Goal: Task Accomplishment & Management: Manage account settings

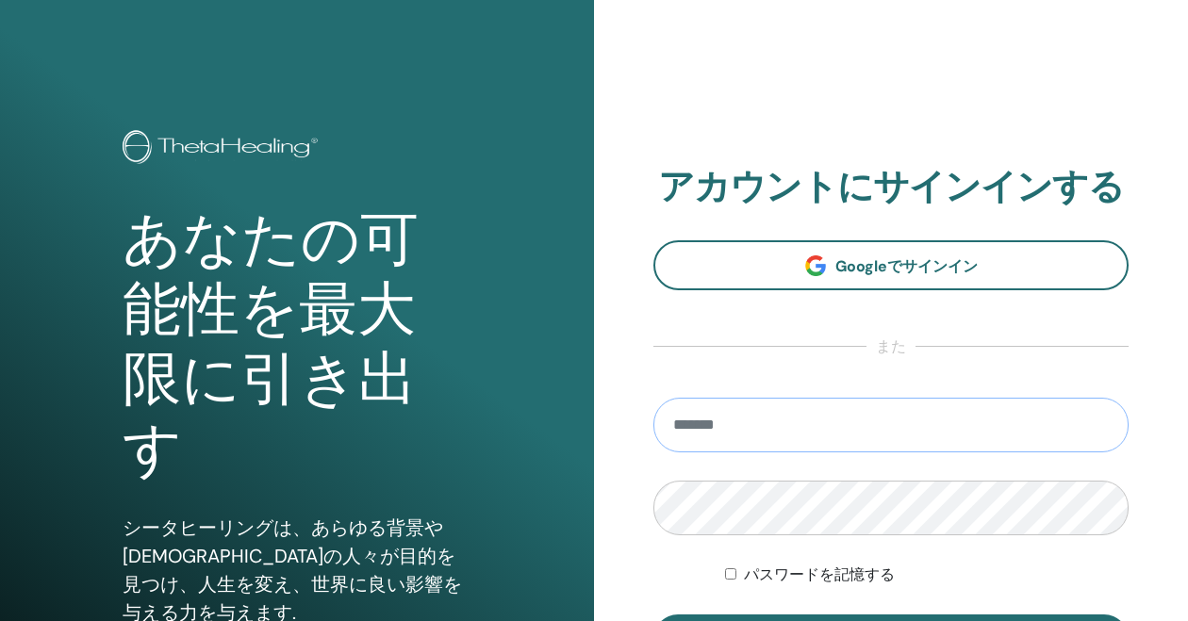
type input "**********"
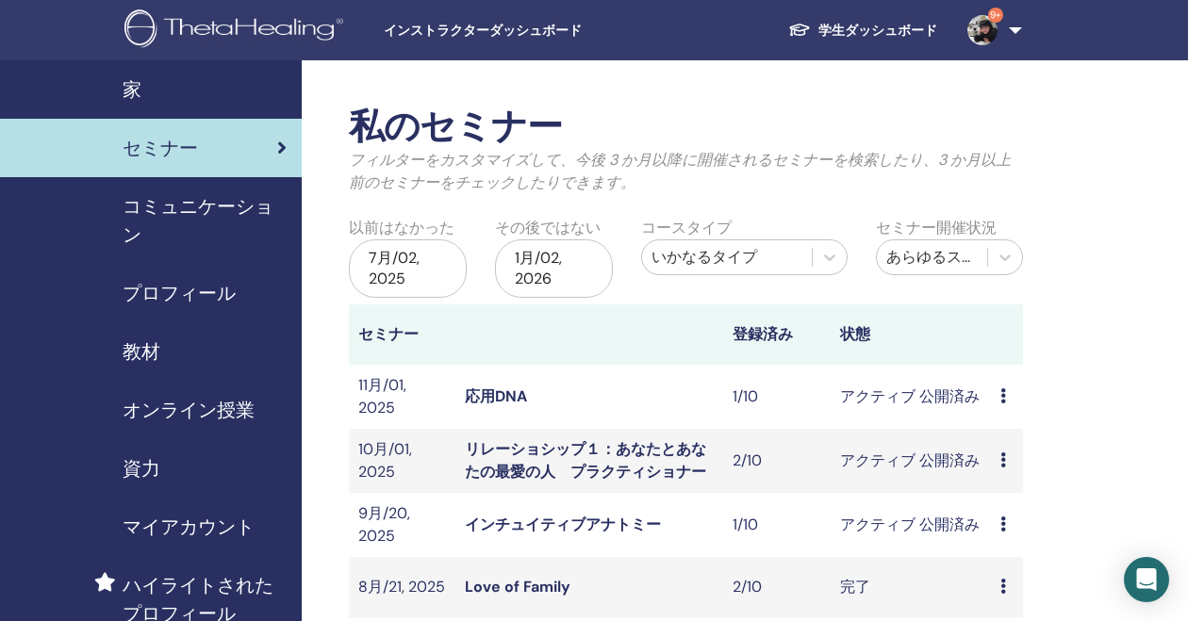
click at [495, 456] on link "リレーショシップ１：あなたとあなたの最愛の人　プラクティショナー" at bounding box center [585, 460] width 241 height 42
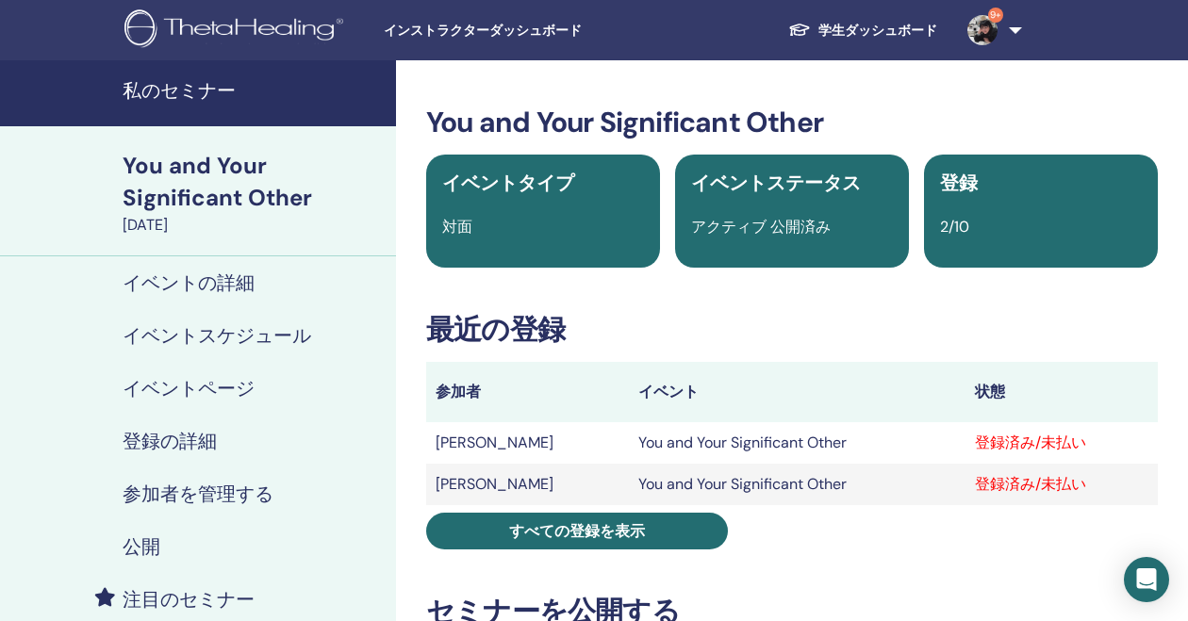
click at [179, 497] on h4 "参加者を管理する" at bounding box center [198, 494] width 151 height 23
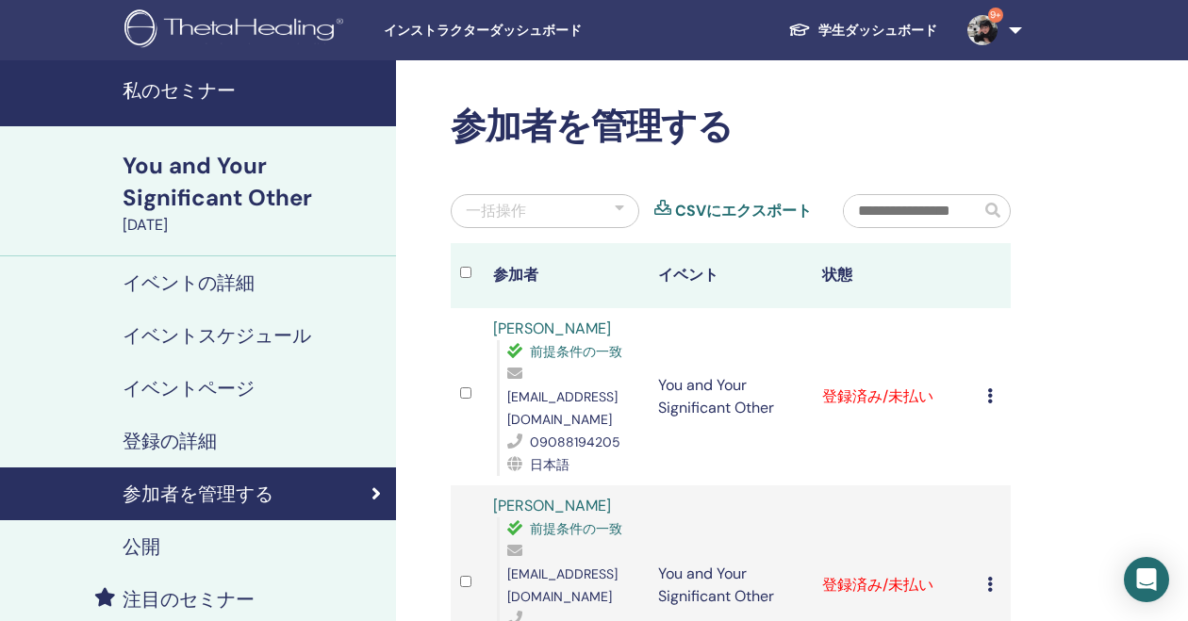
click at [994, 387] on div "登録をキャンセルする 自動認証しない 有料としてマーク 未払いとしてマーク 不在としてマーク 完了して認定する 証明書のダウンロード" at bounding box center [994, 397] width 14 height 23
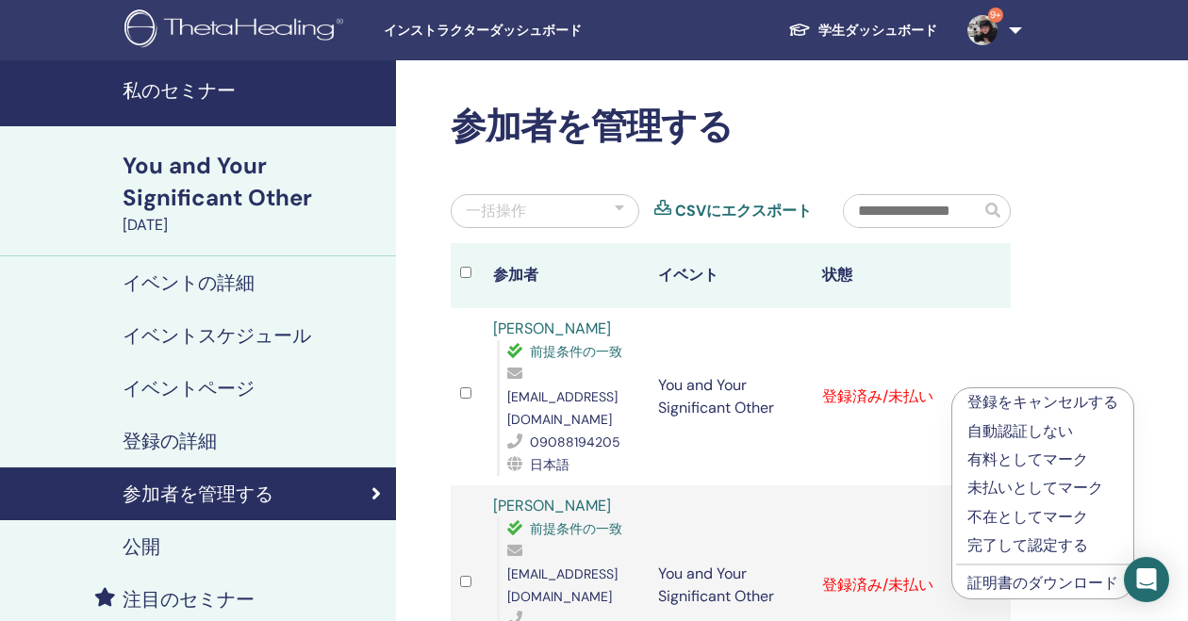
click at [852, 503] on td "登録済み/未払い" at bounding box center [895, 586] width 165 height 200
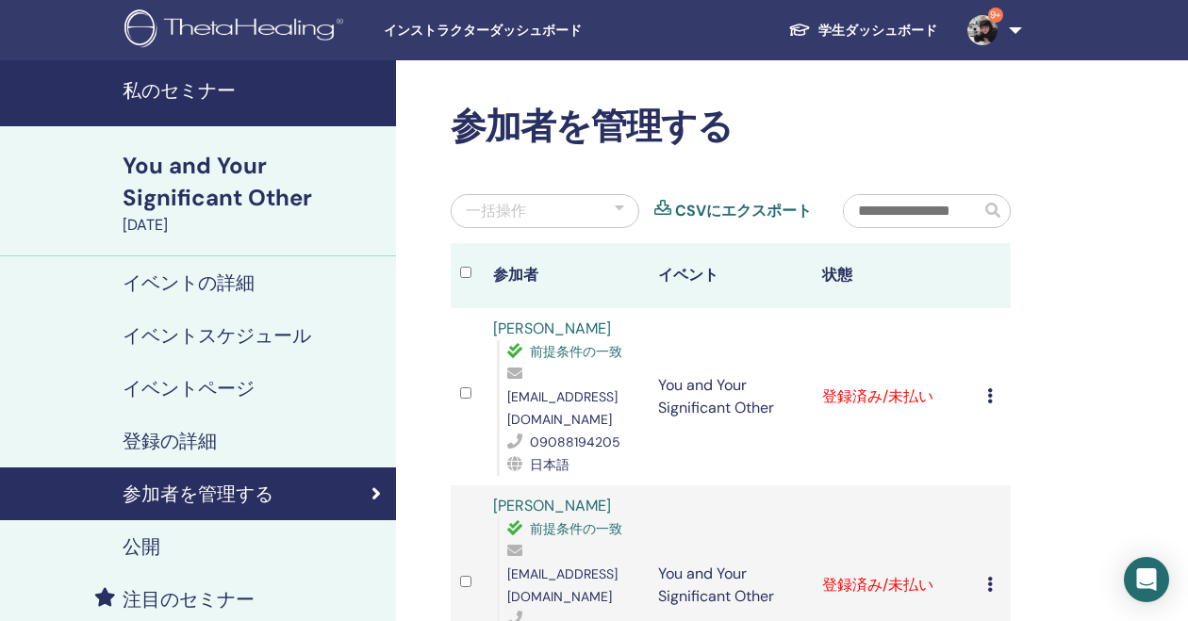
click at [988, 577] on icon at bounding box center [990, 584] width 6 height 15
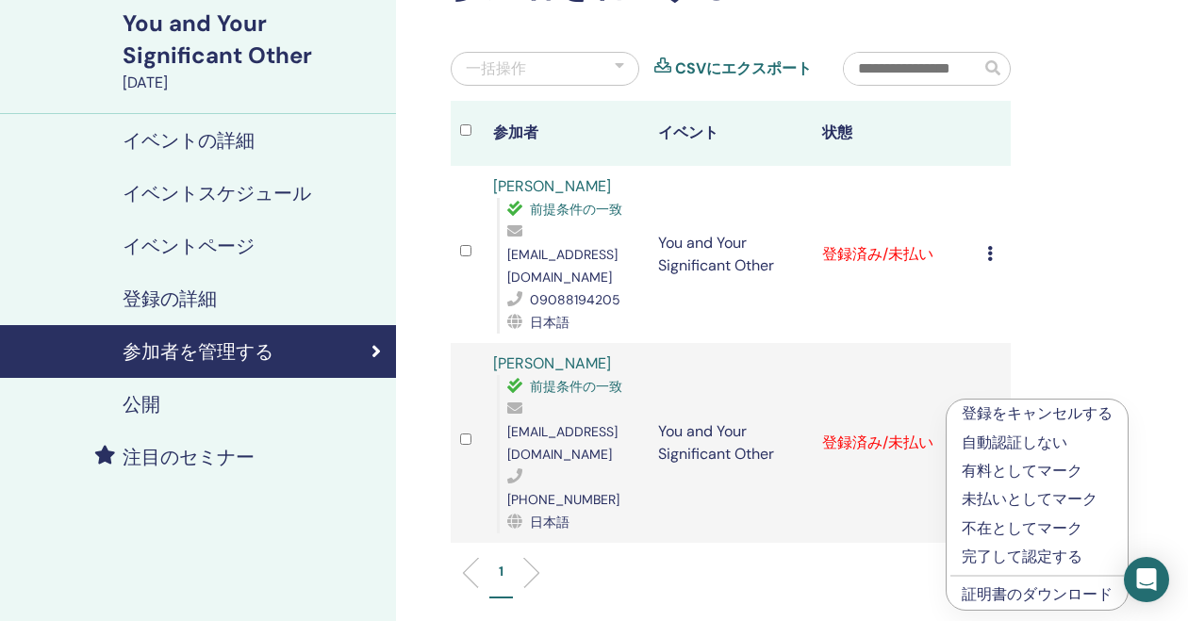
scroll to position [171, 0]
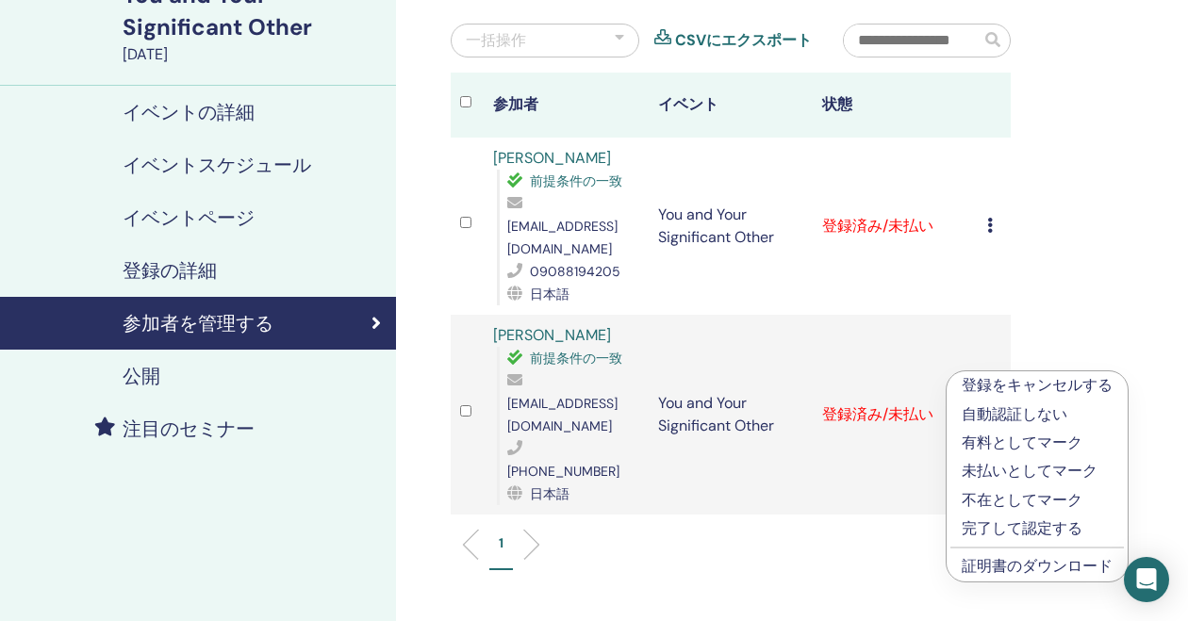
click at [997, 569] on link "証明書のダウンロード" at bounding box center [1037, 566] width 151 height 20
